Goal: Task Accomplishment & Management: Manage account settings

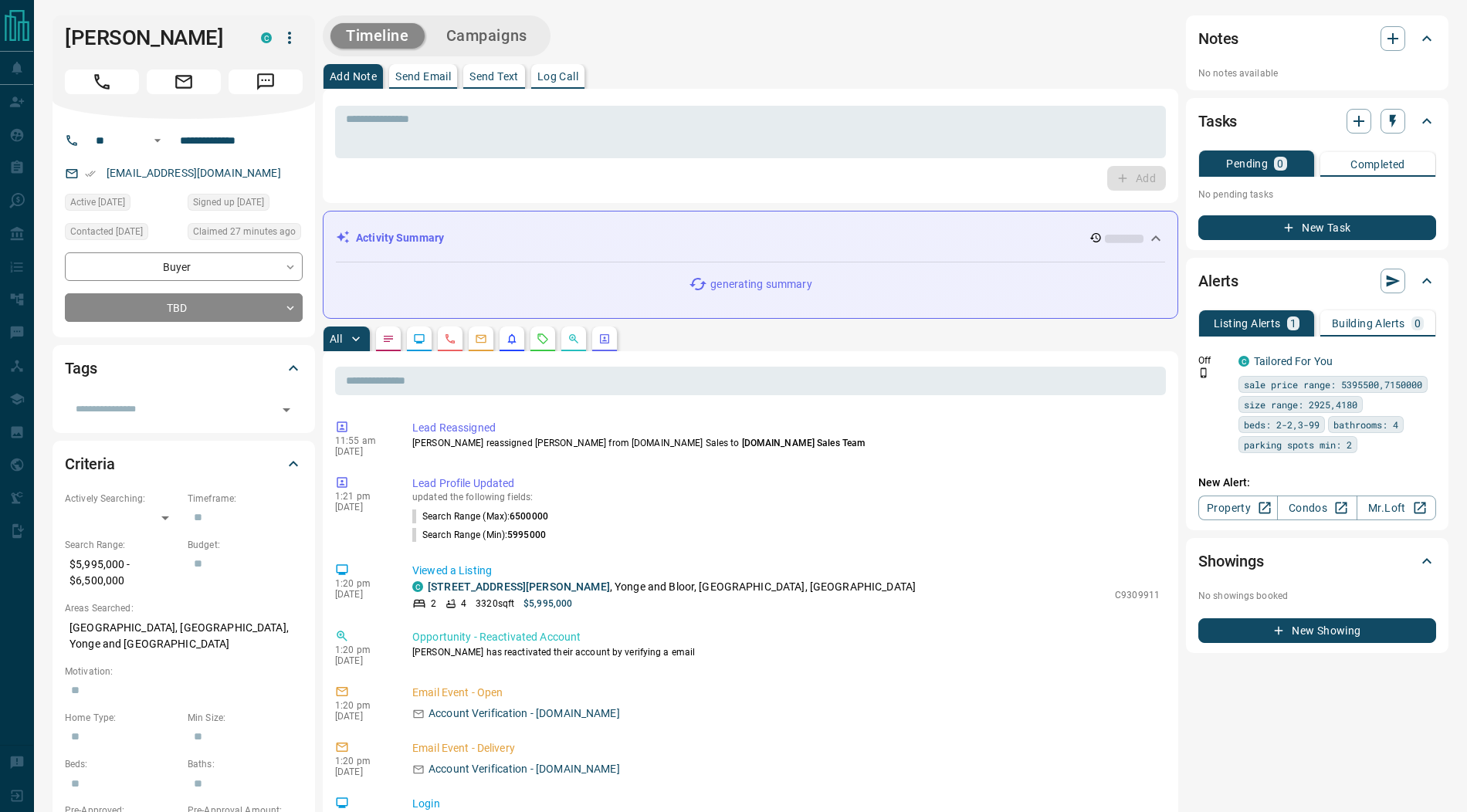
click at [287, 41] on icon "button" at bounding box center [290, 38] width 19 height 19
click at [273, 67] on li "Reassign Lead" at bounding box center [258, 69] width 91 height 23
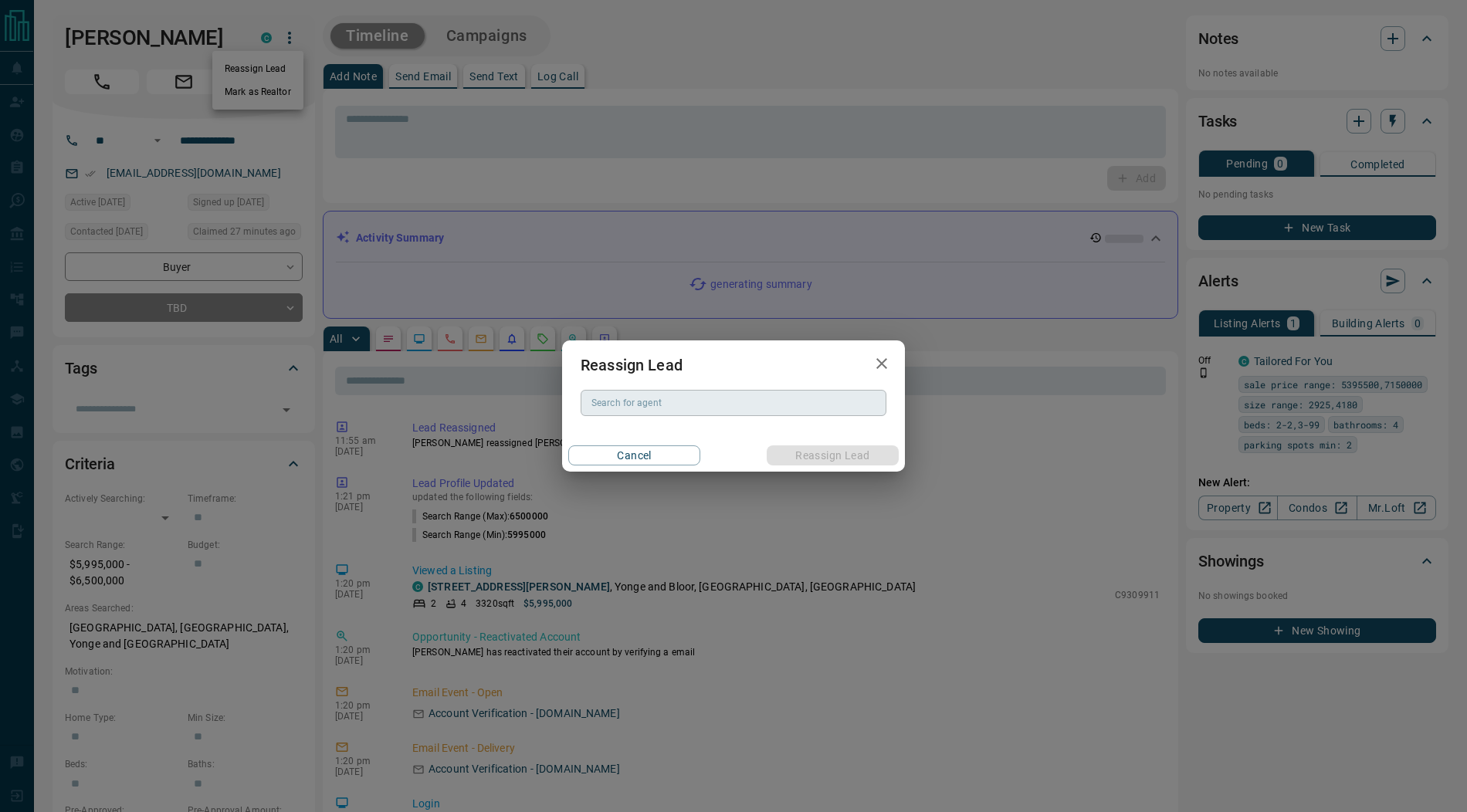
click at [614, 404] on div "Search for agent Search for agent" at bounding box center [734, 403] width 305 height 27
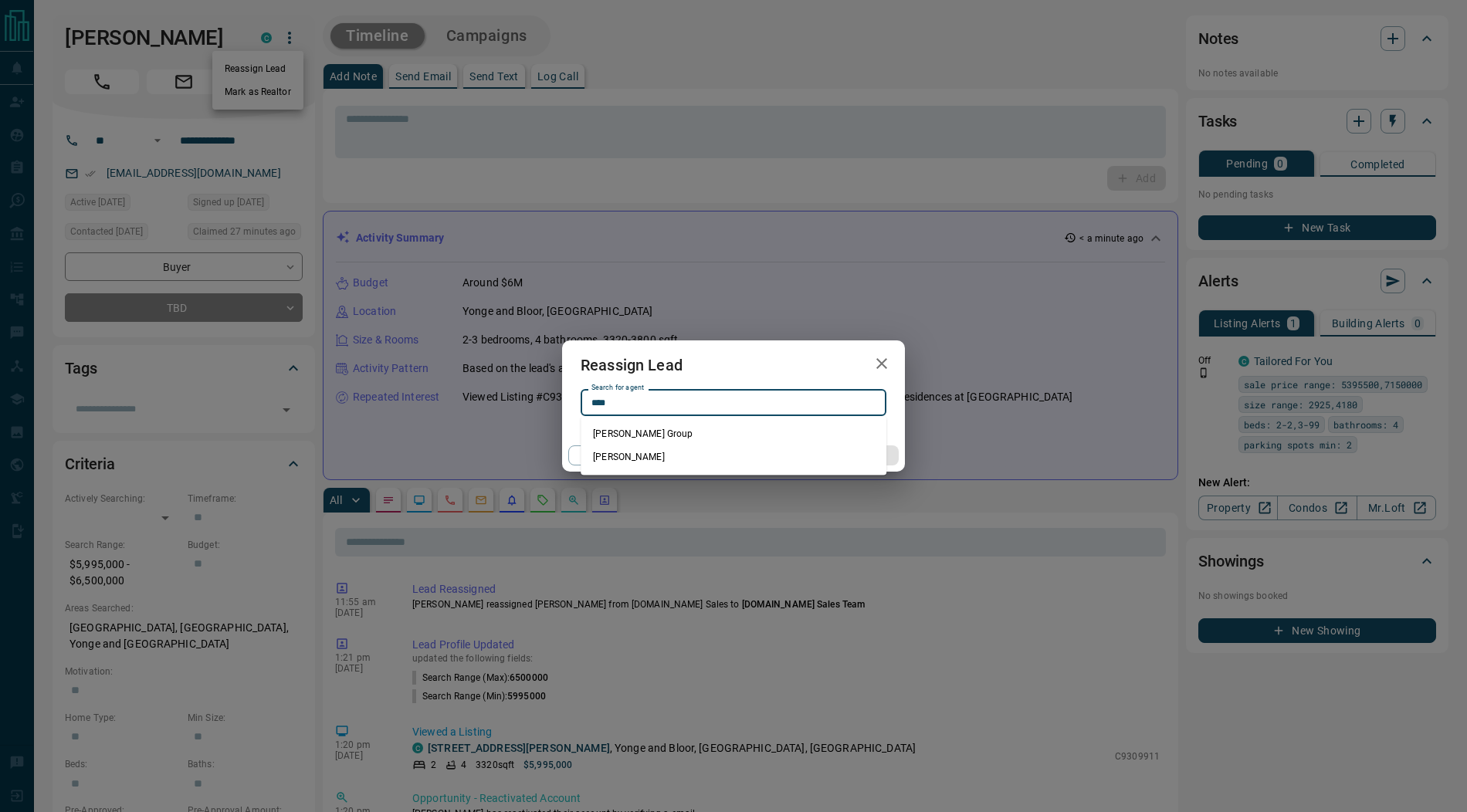
type input "****"
click at [877, 367] on icon "button" at bounding box center [882, 364] width 11 height 11
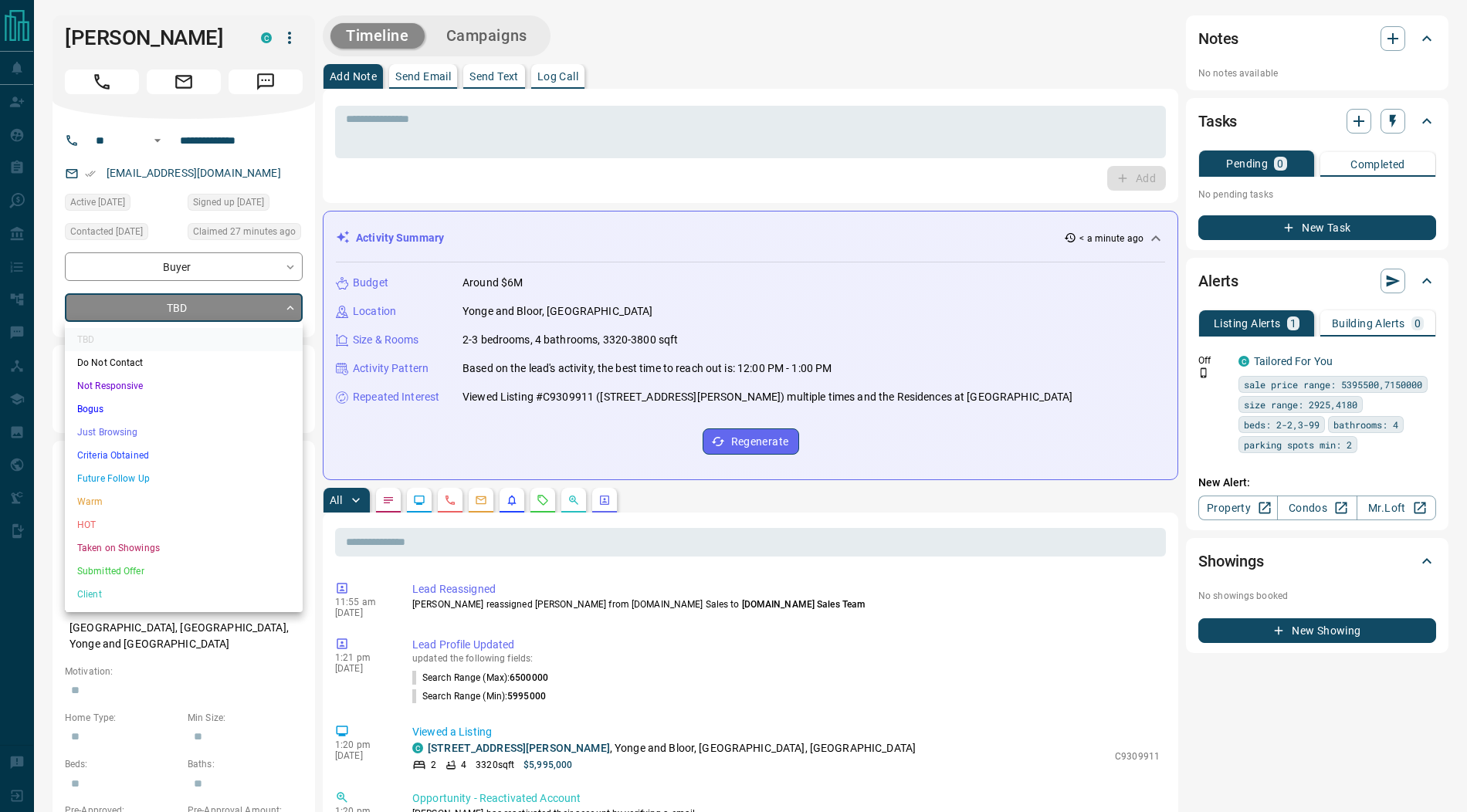
click at [131, 566] on li "Submitted Offer" at bounding box center [184, 572] width 238 height 23
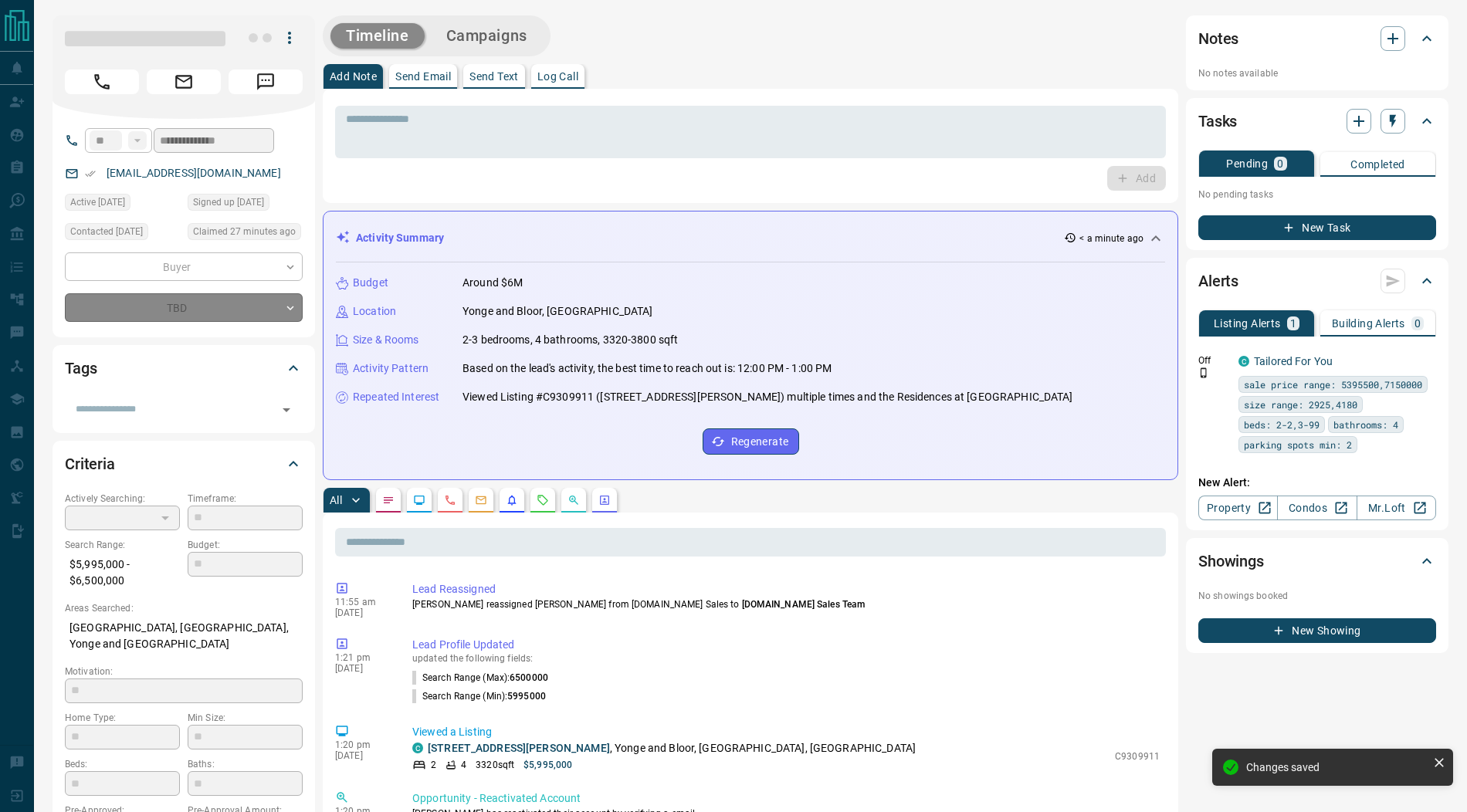
click at [292, 43] on div at bounding box center [276, 38] width 54 height 27
type input "*"
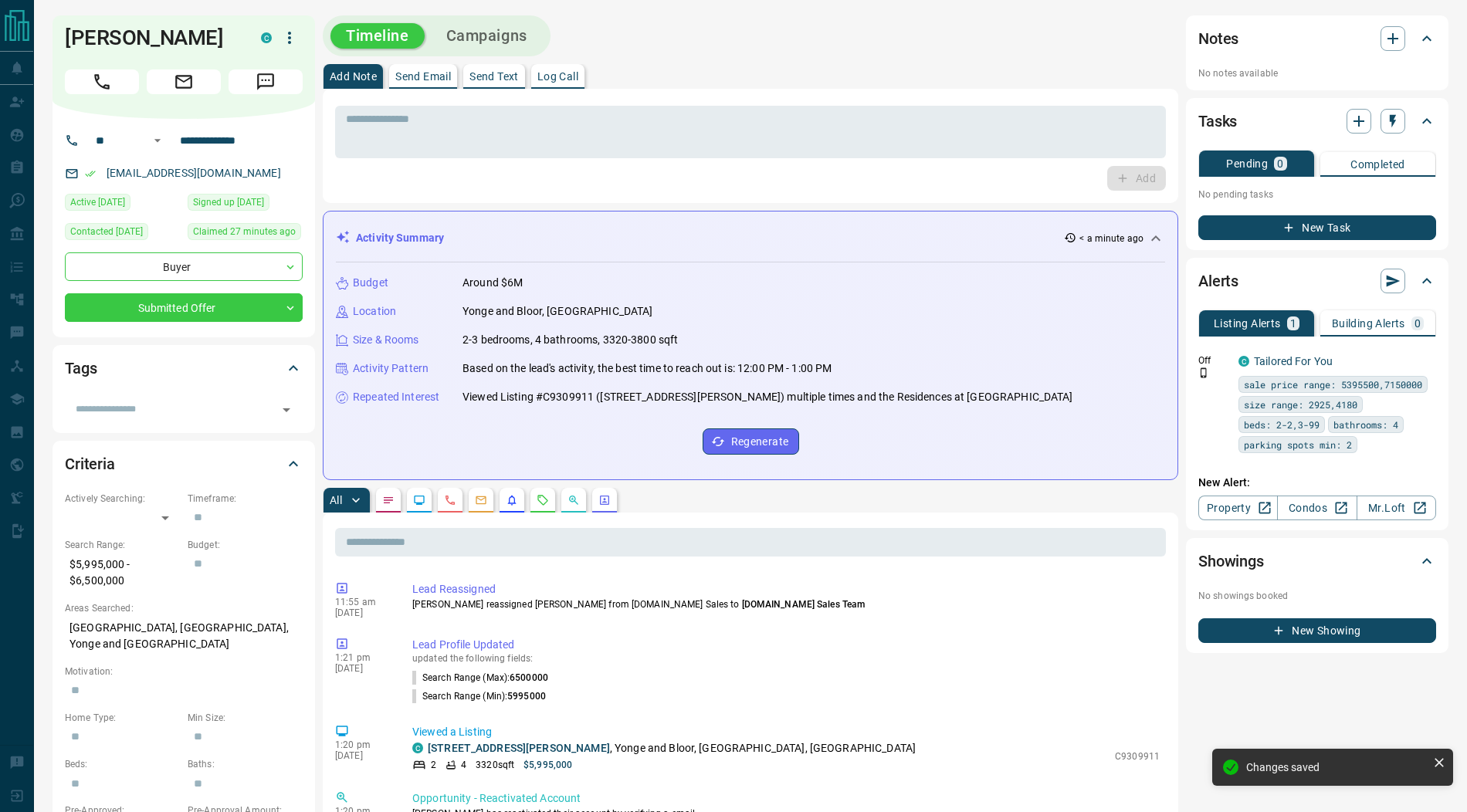
click at [292, 41] on icon "button" at bounding box center [290, 38] width 19 height 19
click at [287, 67] on li "Reassign Lead" at bounding box center [258, 69] width 91 height 23
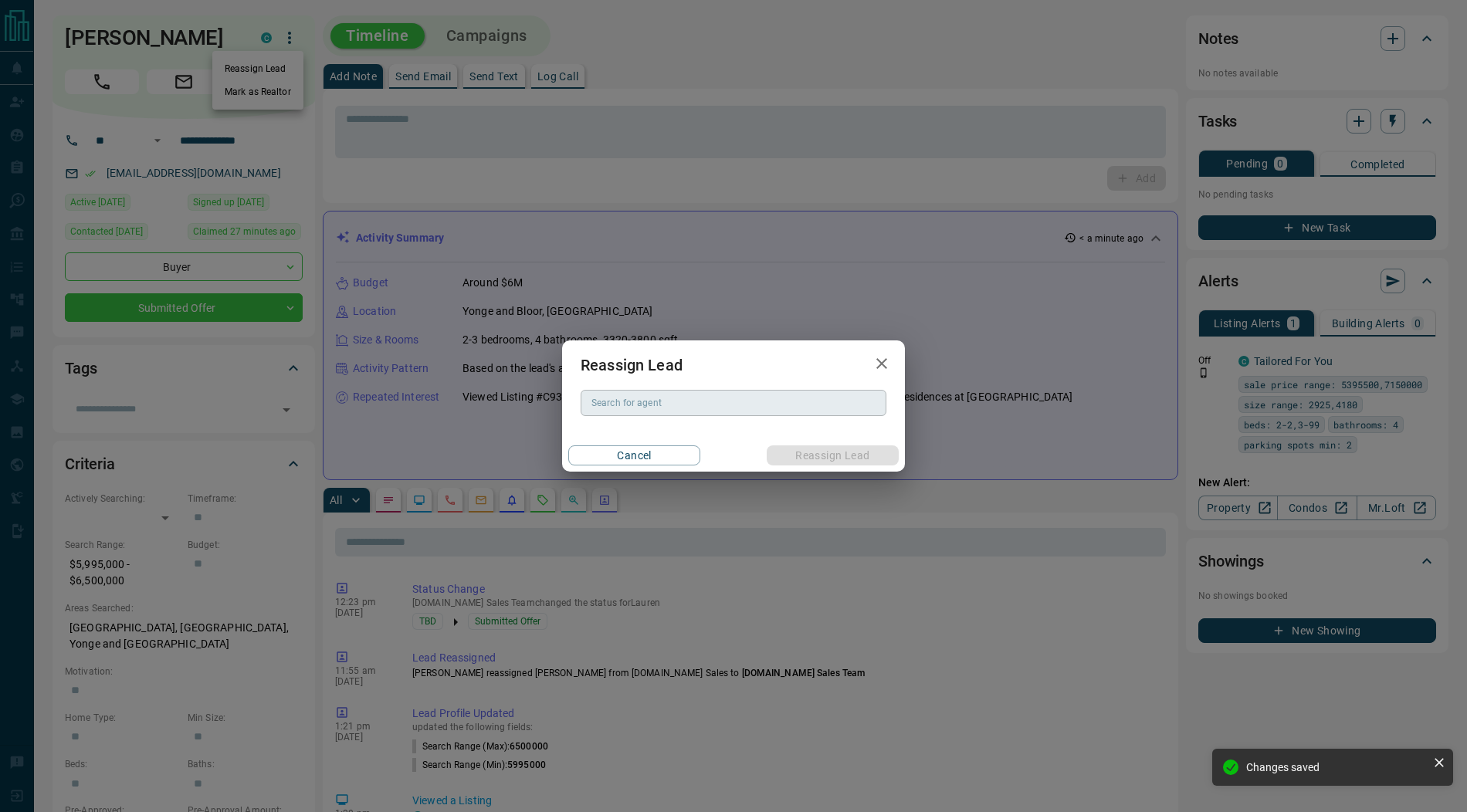
click at [639, 407] on div "Search for agent Search for agent" at bounding box center [734, 403] width 305 height 27
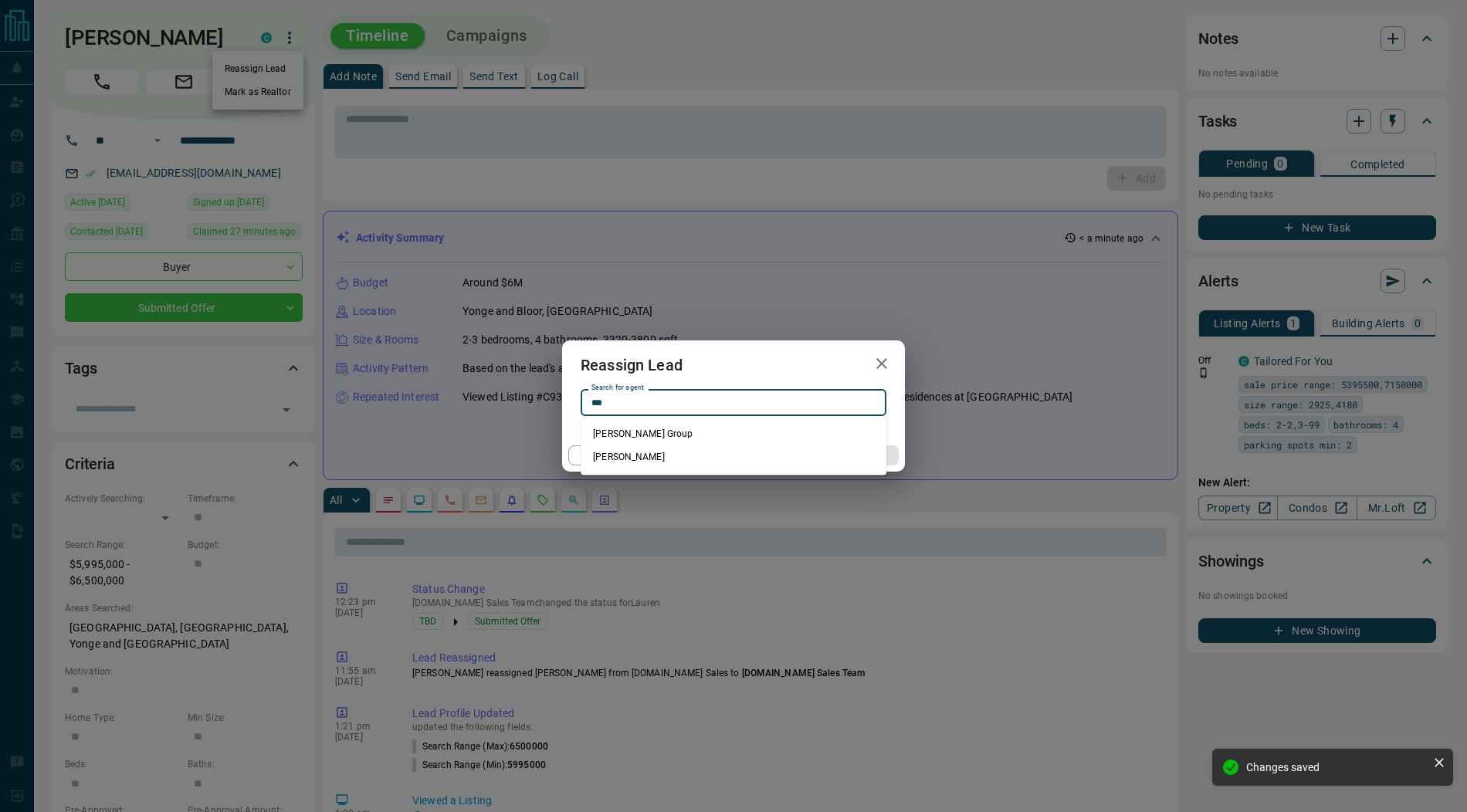
click at [651, 458] on li "[PERSON_NAME]" at bounding box center [734, 457] width 305 height 23
type input "**********"
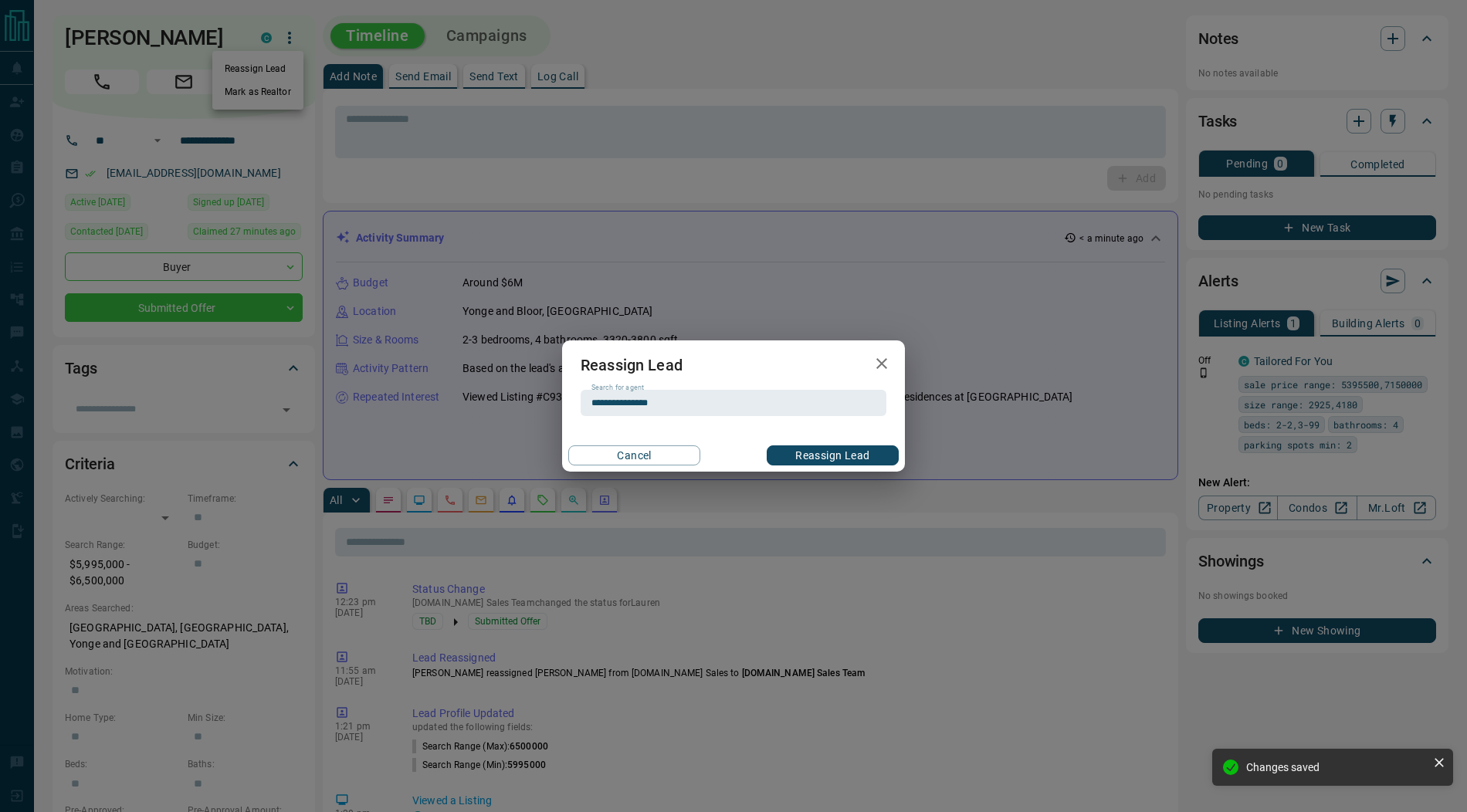
click at [801, 452] on button "Reassign Lead" at bounding box center [833, 456] width 132 height 20
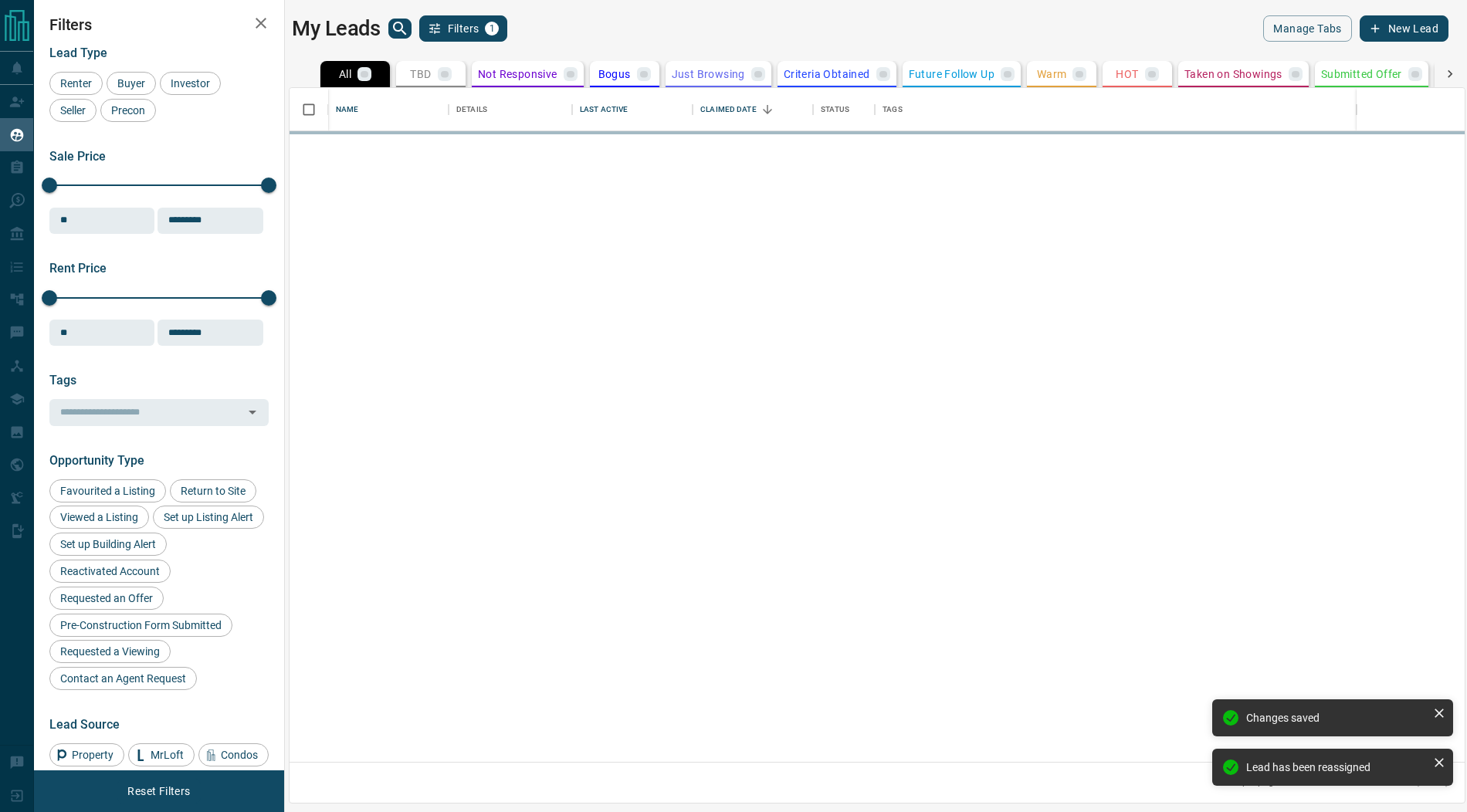
scroll to position [675, 1176]
